Goal: Task Accomplishment & Management: Complete application form

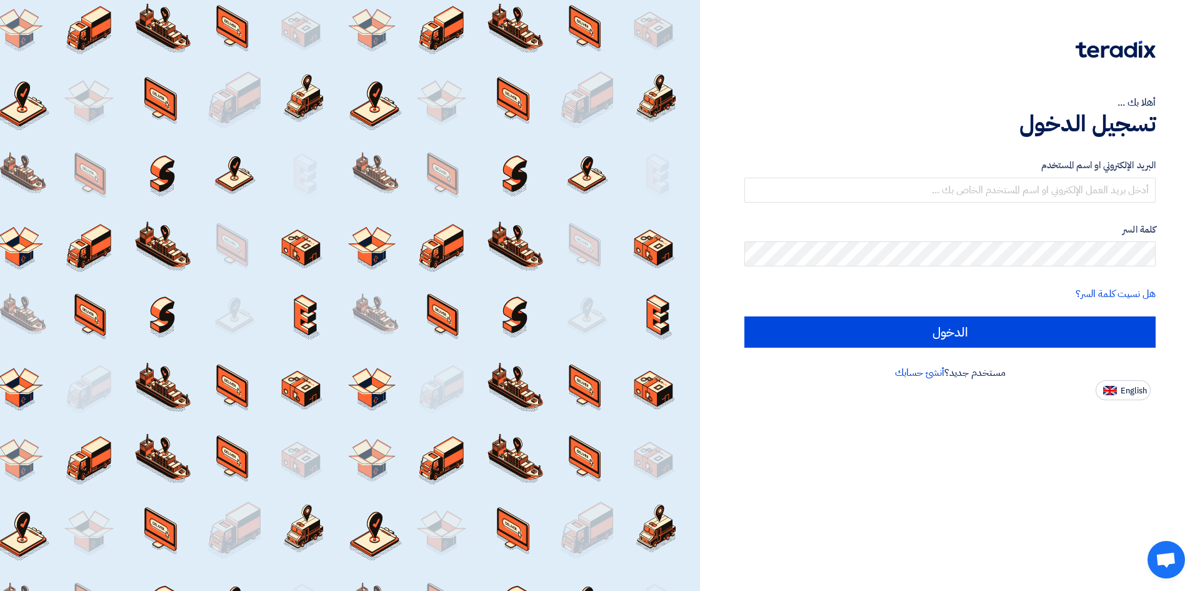
click at [915, 286] on div "هل نسيت كلمة السر؟" at bounding box center [950, 293] width 411 height 15
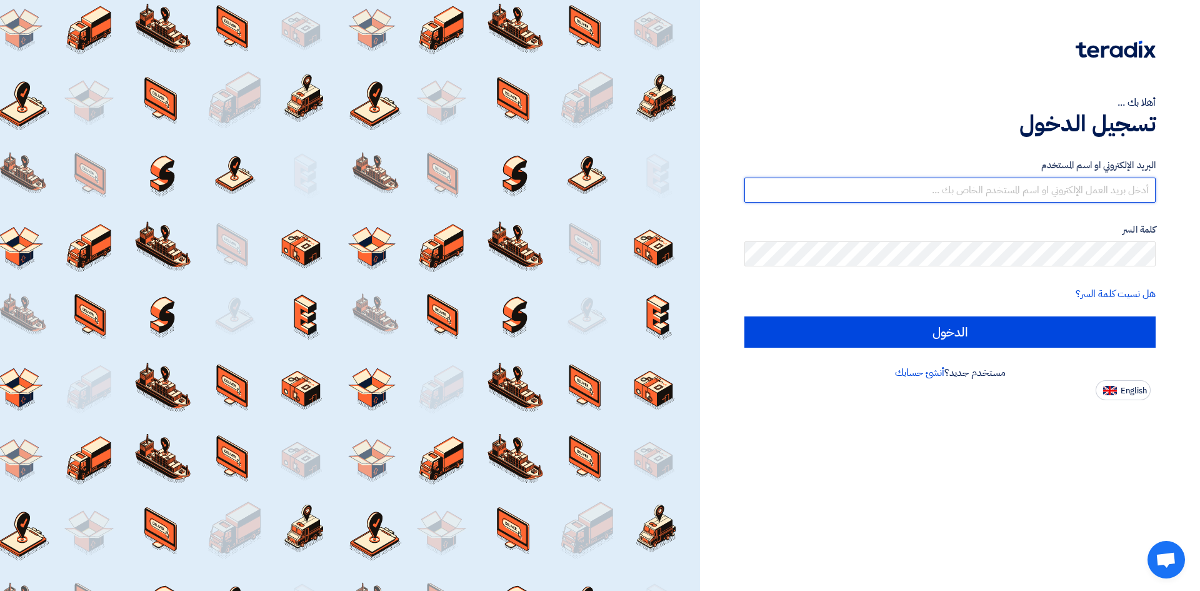
click at [1000, 188] on input "text" at bounding box center [950, 190] width 411 height 25
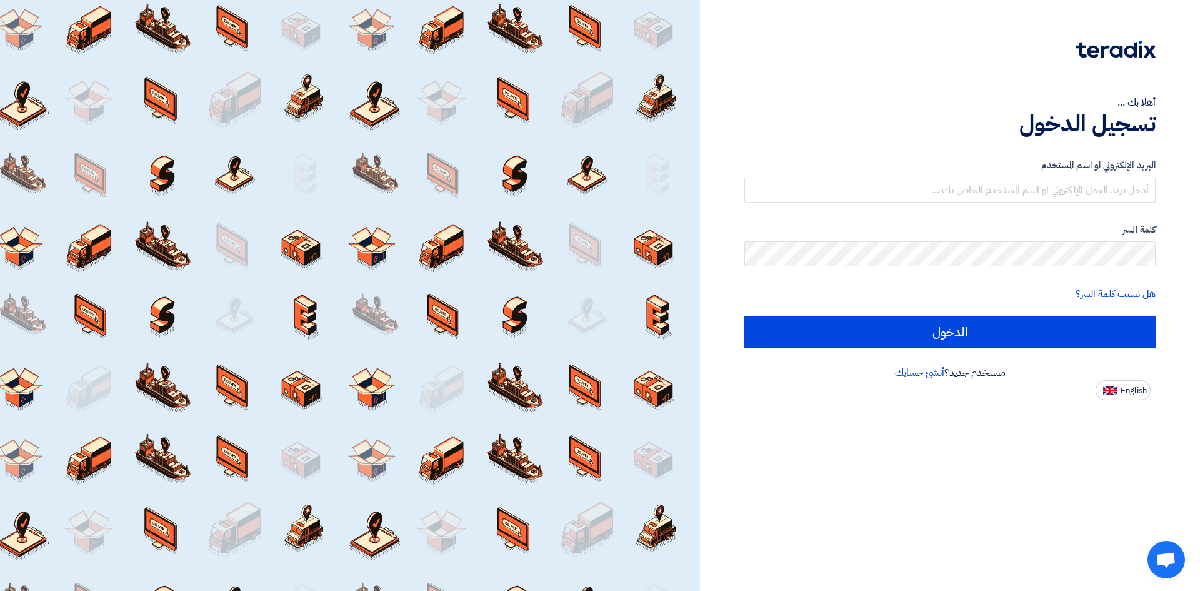
drag, startPoint x: 998, startPoint y: 188, endPoint x: 1034, endPoint y: 212, distance: 42.8
click at [1034, 213] on form "البريد الإلكتروني او اسم المستخدم كلمة السر هل نسيت كلمة السر؟ الدخول" at bounding box center [950, 252] width 411 height 189
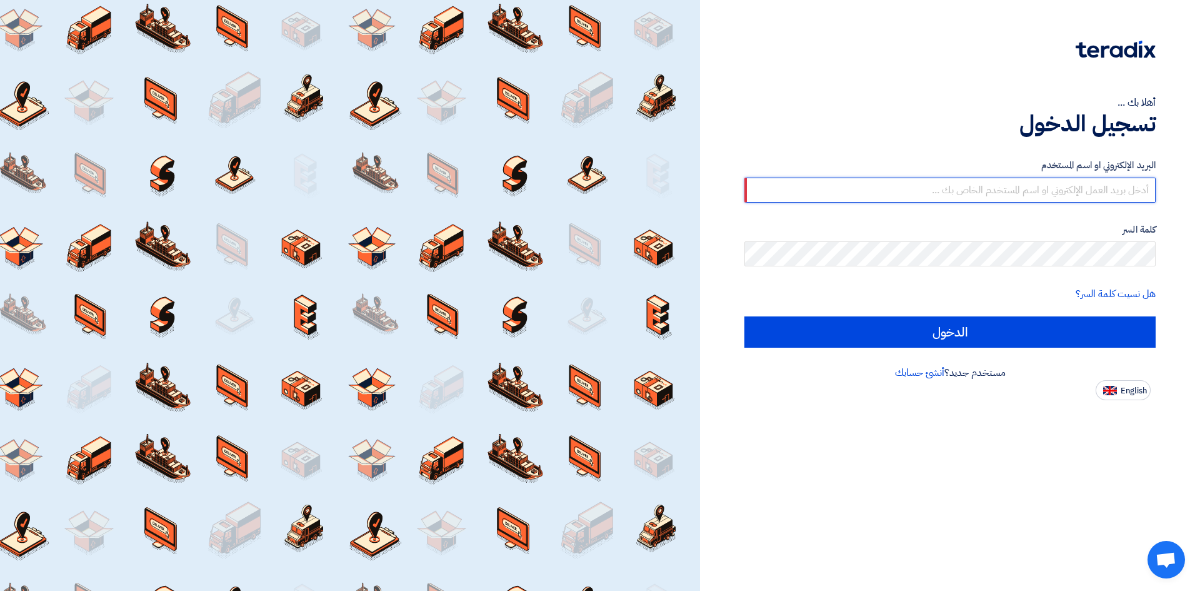
click at [977, 189] on input "text" at bounding box center [950, 190] width 411 height 25
paste input "[PERSON_NAME][EMAIL_ADDRESS][DOMAIN_NAME]"
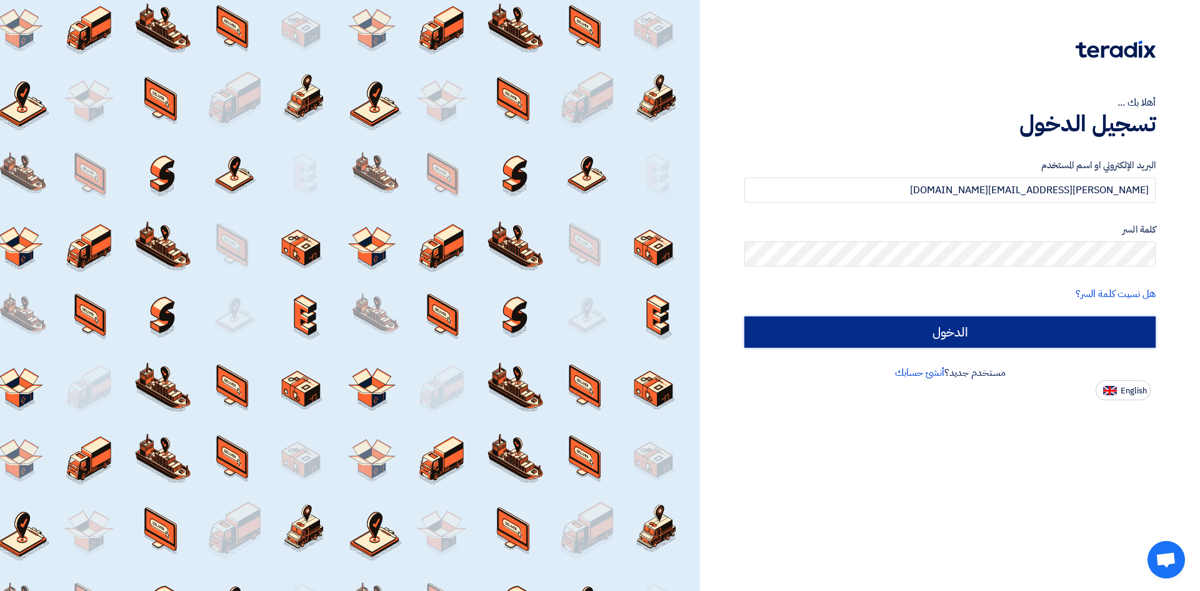
click at [1020, 333] on input "الدخول" at bounding box center [950, 331] width 411 height 31
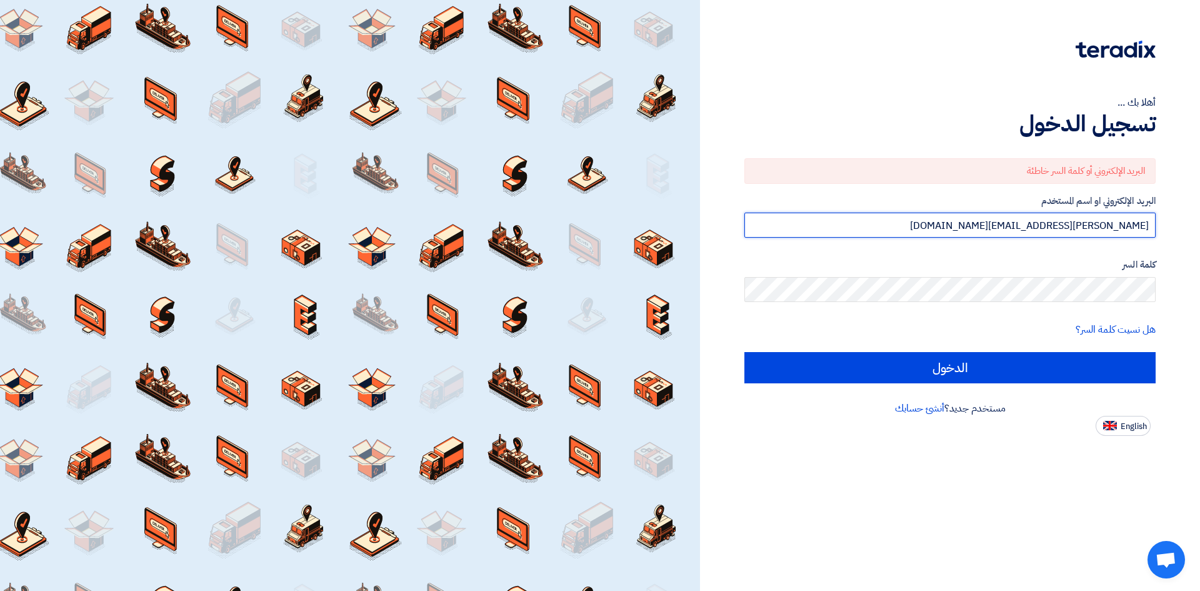
click at [867, 230] on input "[PERSON_NAME][EMAIL_ADDRESS][DOMAIN_NAME]" at bounding box center [950, 225] width 411 height 25
type input "[PERSON_NAME][EMAIL_ADDRESS][DOMAIN_NAME]"
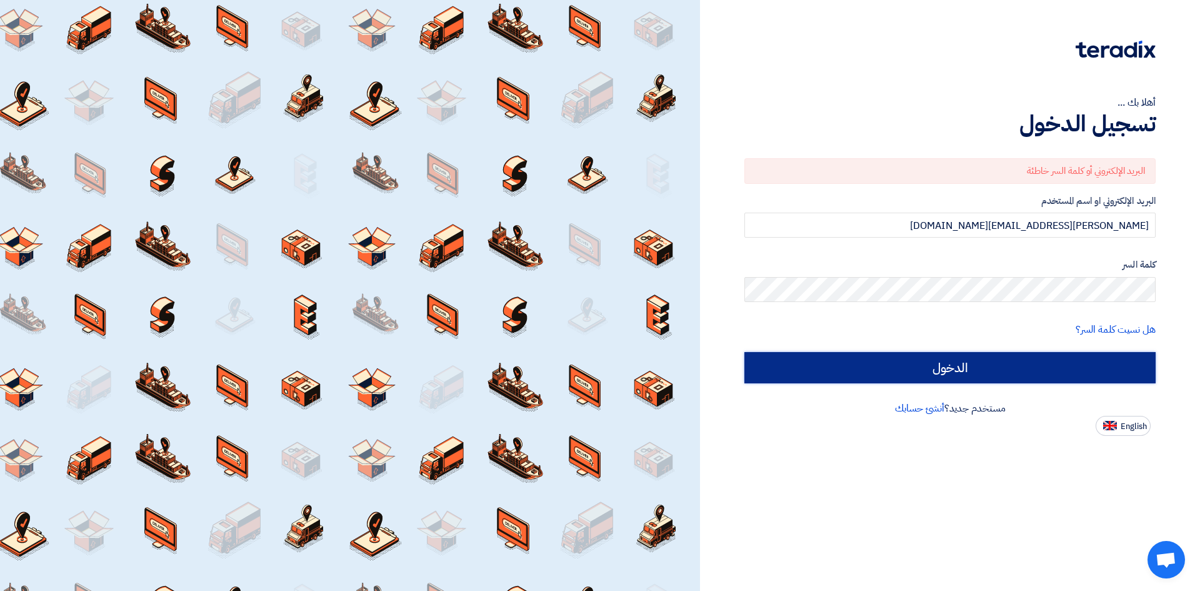
click at [1015, 369] on input "الدخول" at bounding box center [950, 367] width 411 height 31
click at [986, 372] on input "الدخول" at bounding box center [950, 367] width 411 height 31
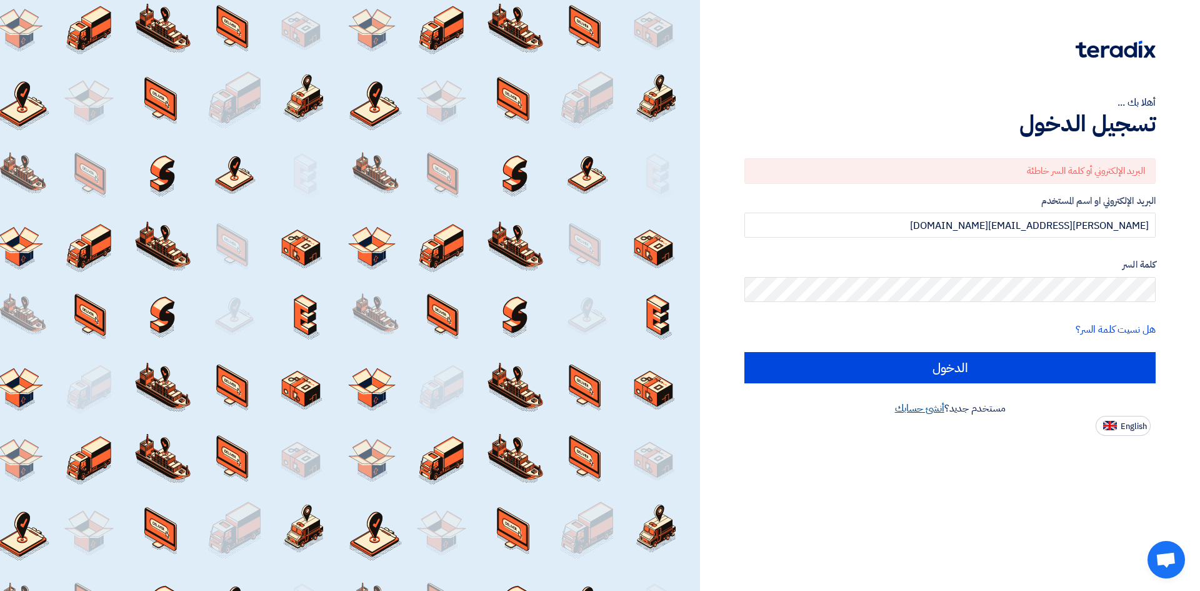
click at [910, 410] on link "أنشئ حسابك" at bounding box center [919, 408] width 49 height 15
